Goal: Task Accomplishment & Management: Manage account settings

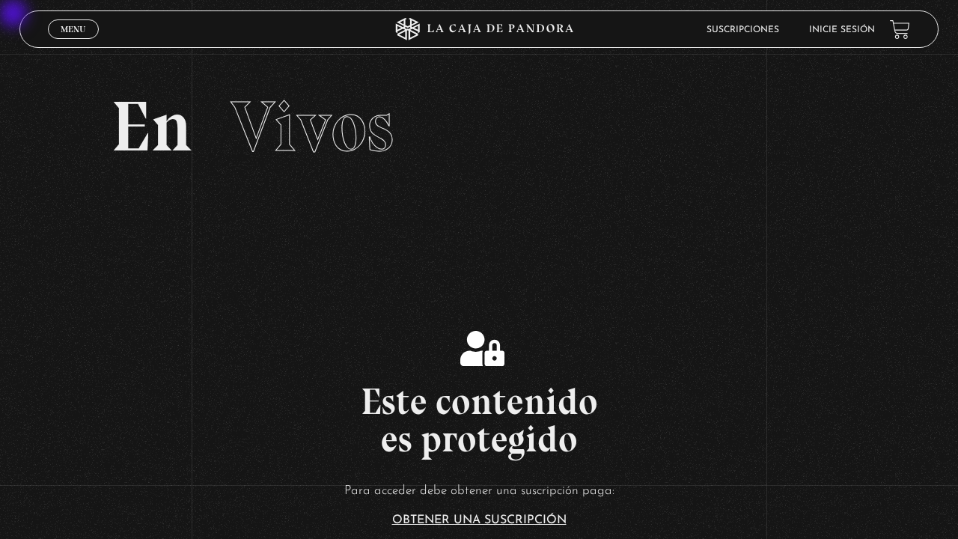
click at [85, 22] on link "Menu Cerrar" at bounding box center [73, 28] width 51 height 19
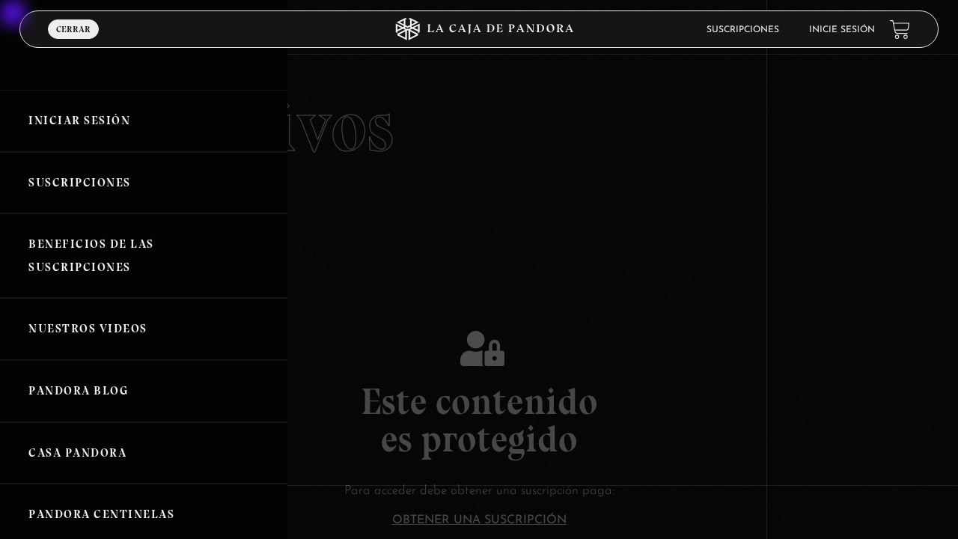
click at [85, 114] on link "Iniciar Sesión" at bounding box center [143, 121] width 287 height 62
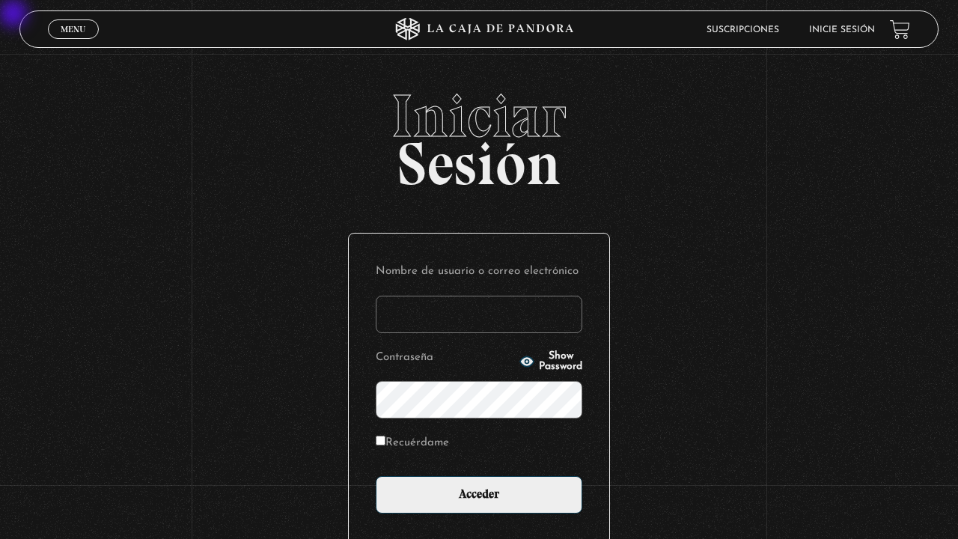
click at [404, 299] on input "Nombre de usuario o correo electrónico" at bounding box center [479, 314] width 207 height 37
type input "q"
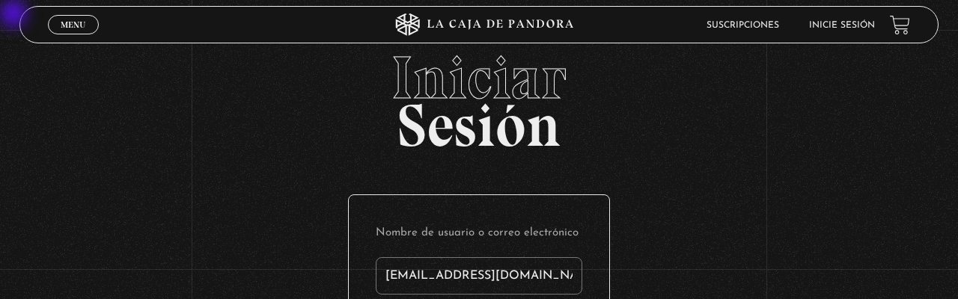
type input "karofer@gmail.com"
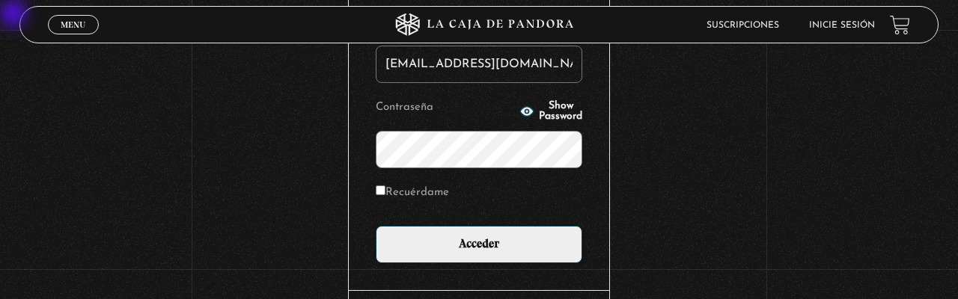
click at [376, 226] on input "Acceder" at bounding box center [479, 244] width 207 height 37
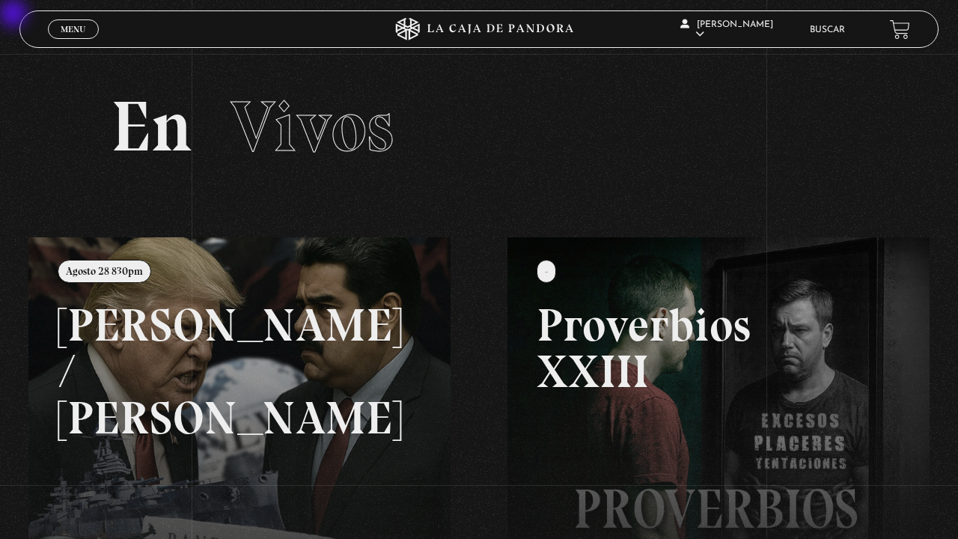
click at [365, 359] on link at bounding box center [507, 506] width 958 height 539
